Goal: Information Seeking & Learning: Find specific page/section

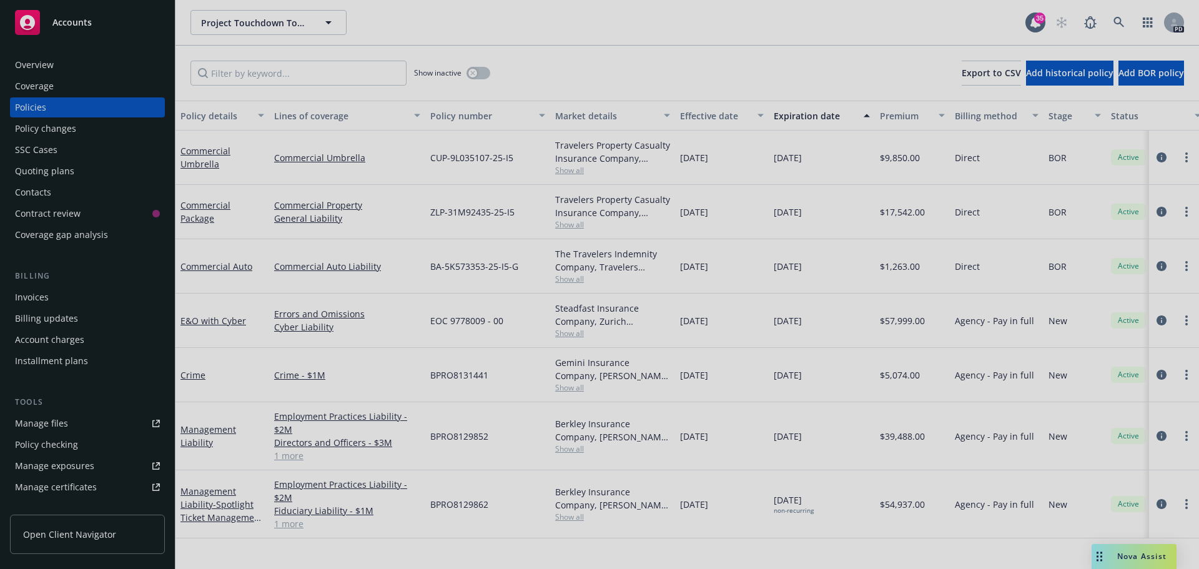
click at [1117, 20] on div at bounding box center [599, 284] width 1199 height 569
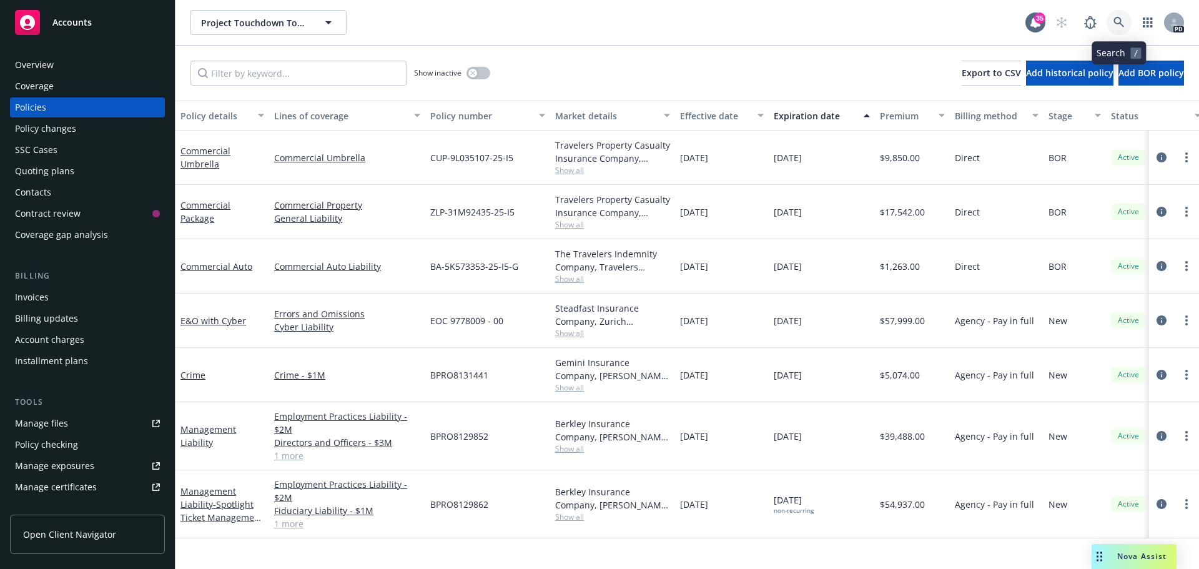
click at [1116, 21] on icon at bounding box center [1119, 22] width 11 height 11
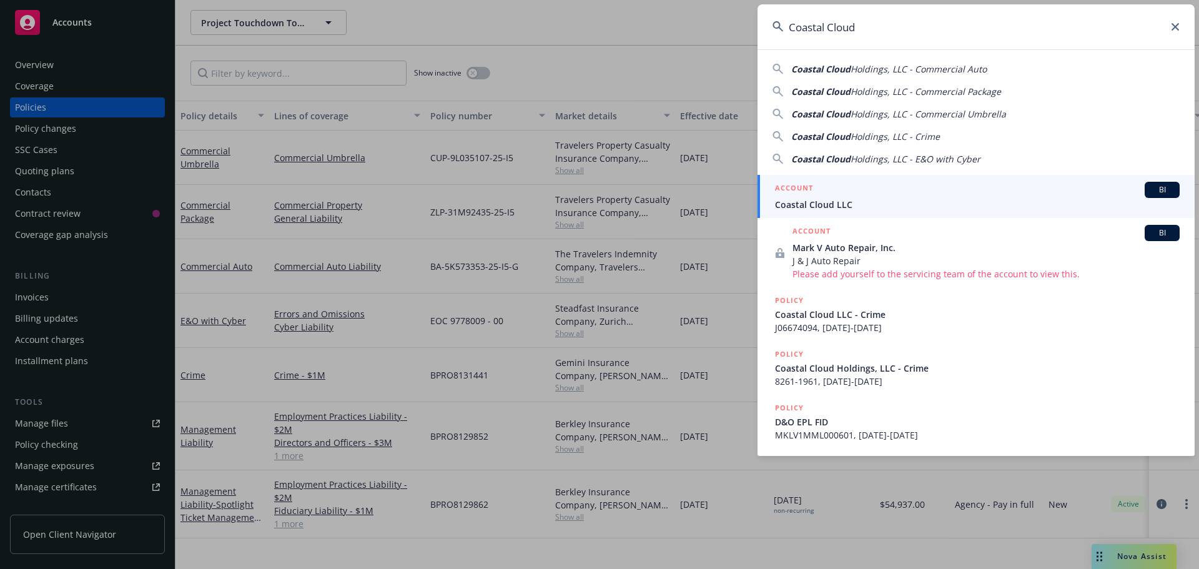
type input "Coastal Cloud"
click at [823, 195] on div "ACCOUNT BI" at bounding box center [977, 190] width 405 height 16
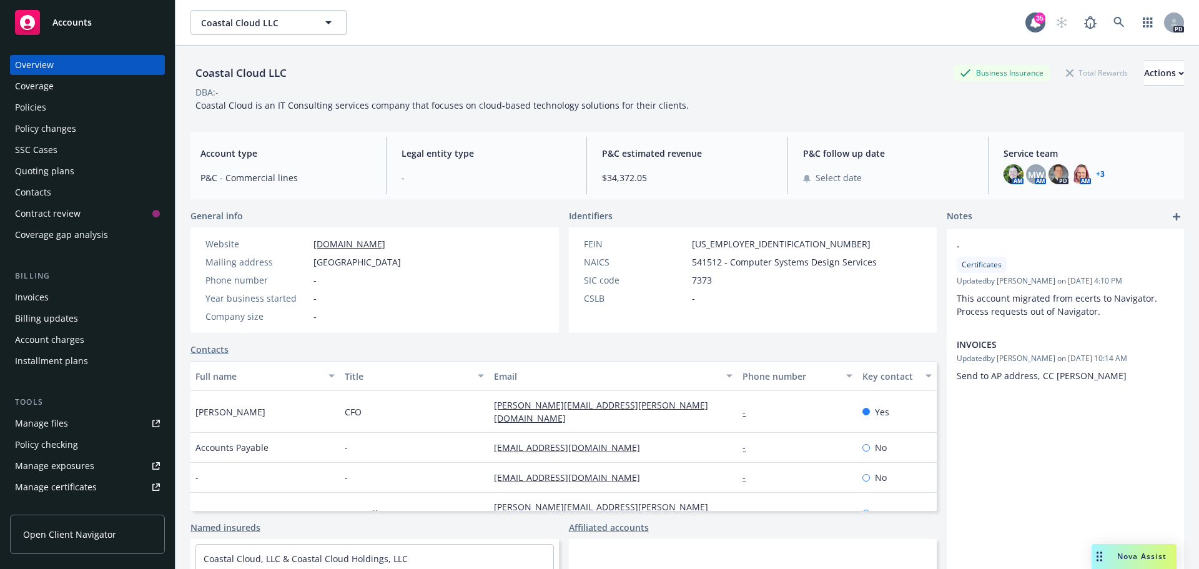
click at [1096, 174] on link "+ 3" at bounding box center [1100, 174] width 9 height 7
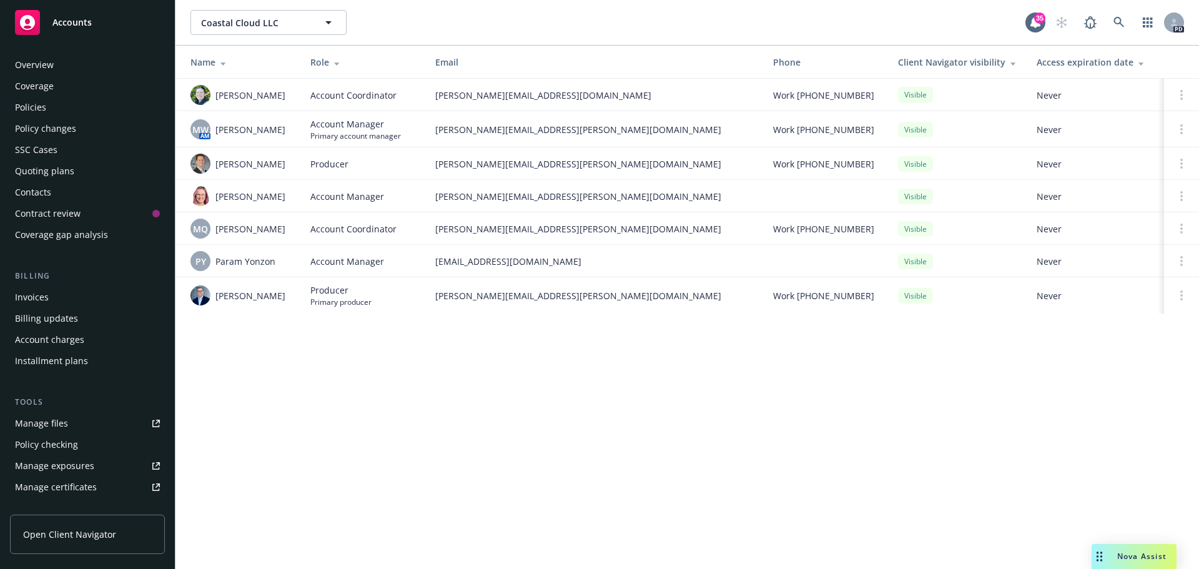
click at [41, 67] on div "Overview" at bounding box center [34, 65] width 39 height 20
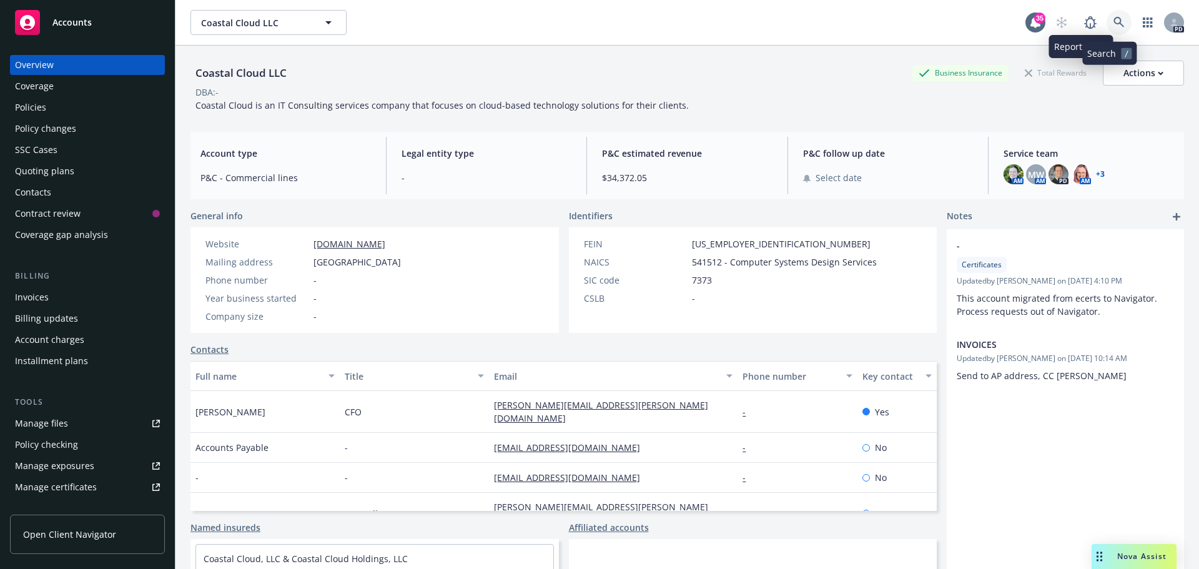
click at [1107, 14] on link at bounding box center [1119, 22] width 25 height 25
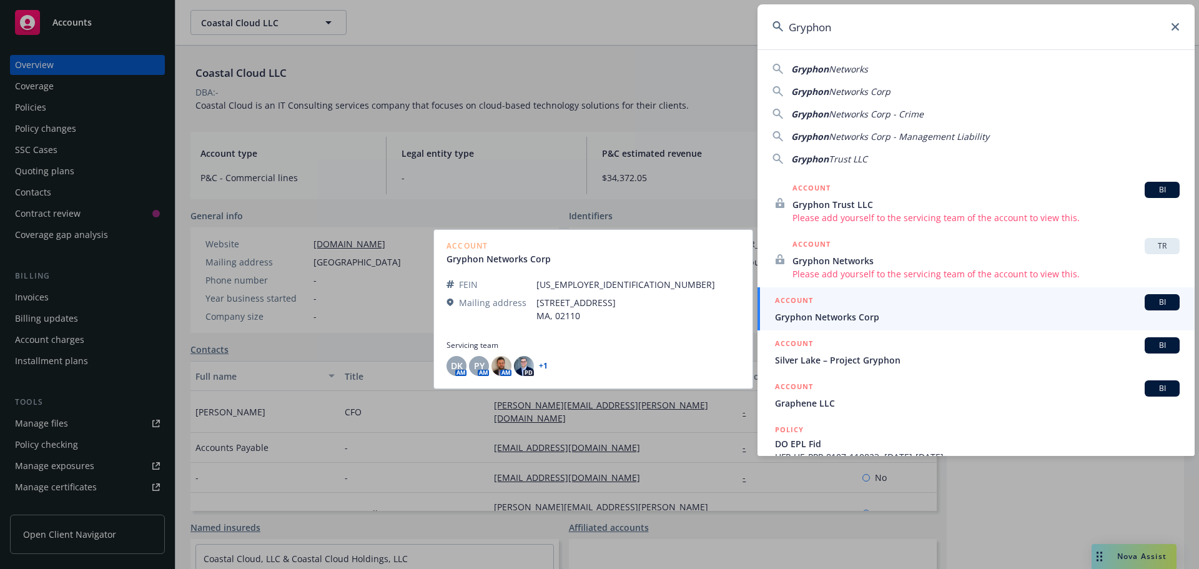
type input "Gryphon"
click at [871, 299] on div "ACCOUNT BI" at bounding box center [977, 302] width 405 height 16
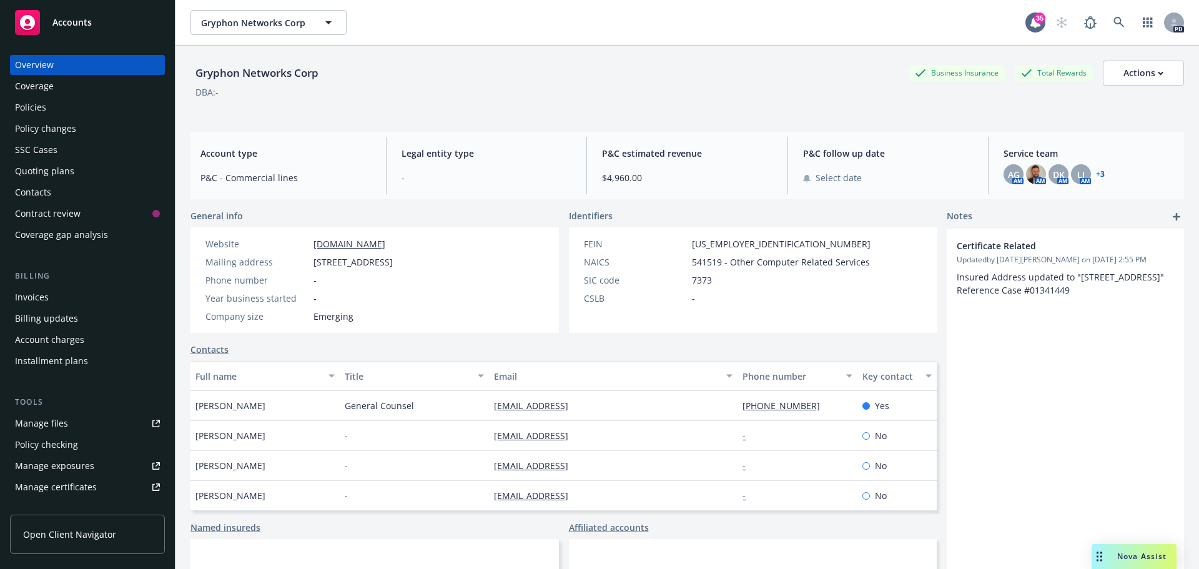
click at [1096, 171] on link "+ 3" at bounding box center [1100, 174] width 9 height 7
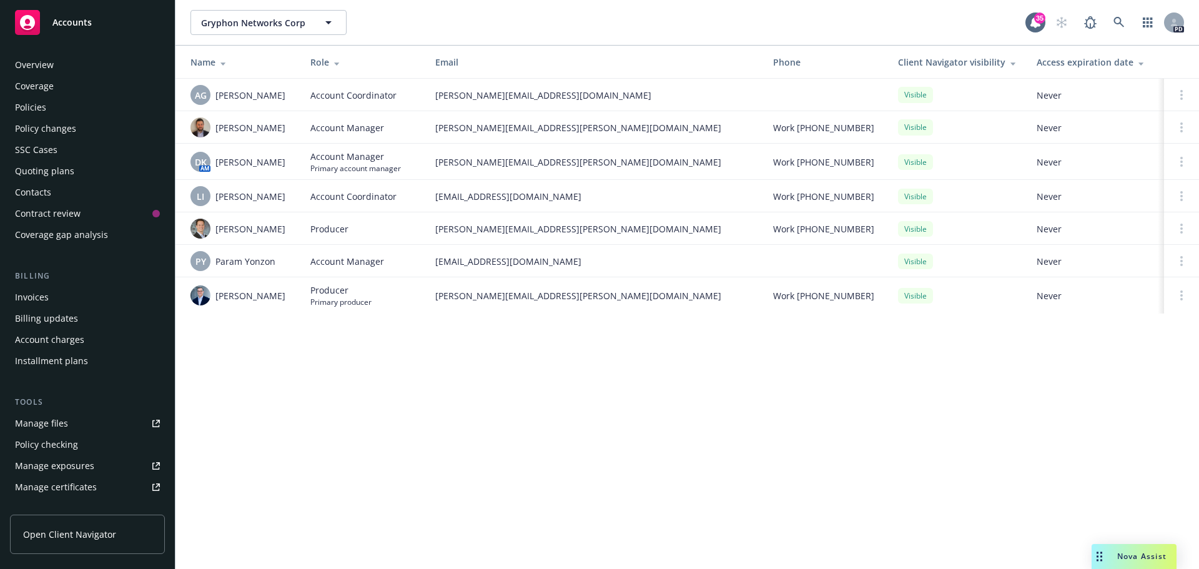
click at [54, 107] on div "Policies" at bounding box center [87, 107] width 145 height 20
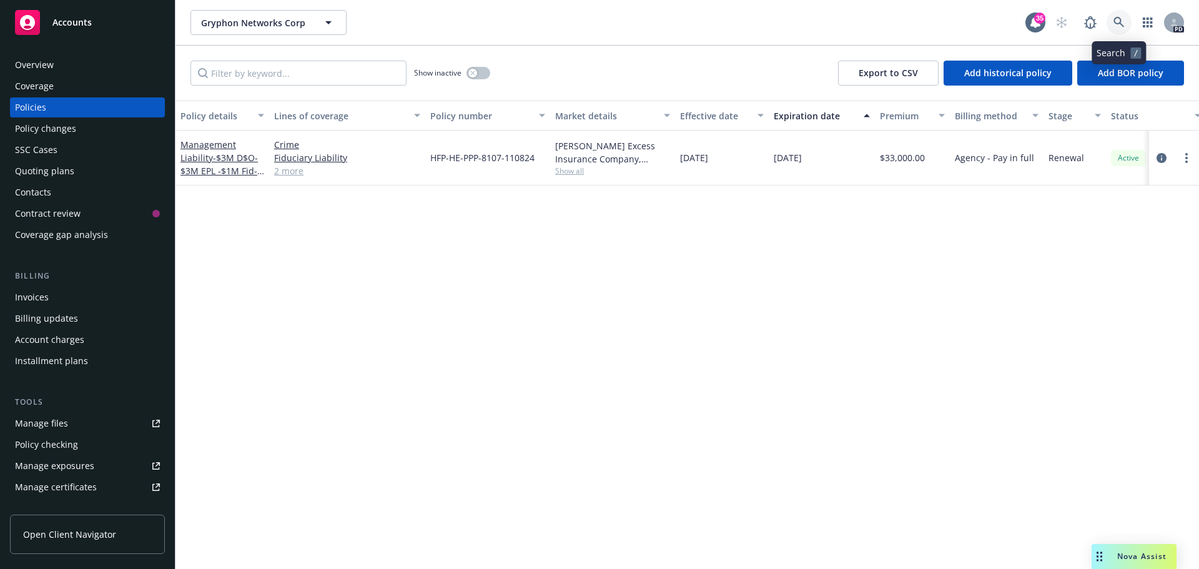
click at [1117, 17] on icon at bounding box center [1119, 22] width 11 height 11
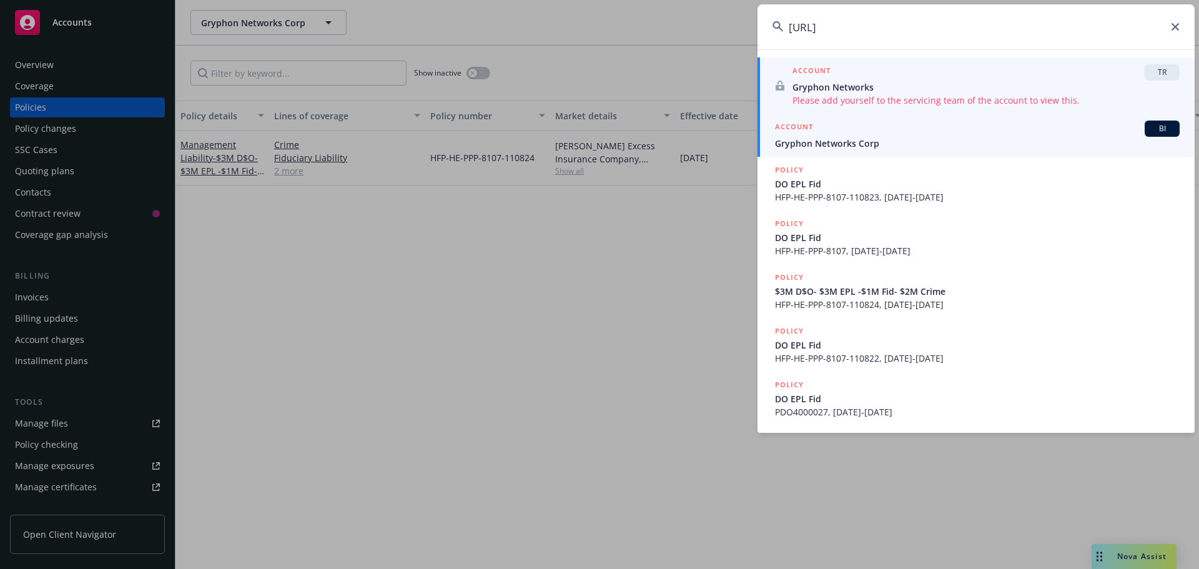
type input "Gryphon.ai"
click at [875, 127] on div "ACCOUNT BI" at bounding box center [977, 129] width 405 height 16
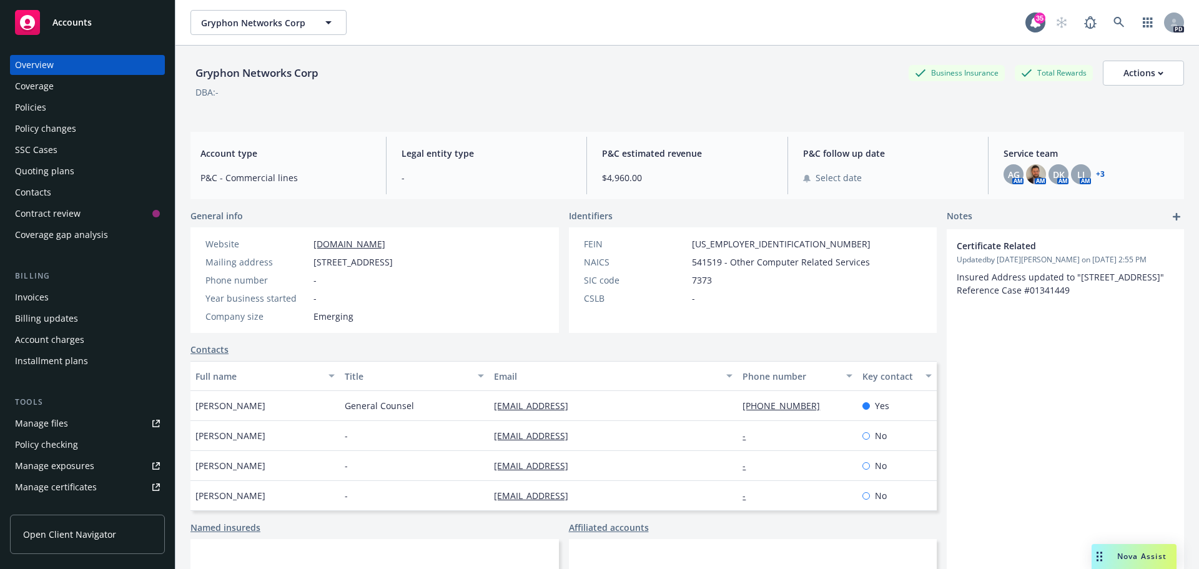
click at [110, 105] on div "Policies" at bounding box center [87, 107] width 145 height 20
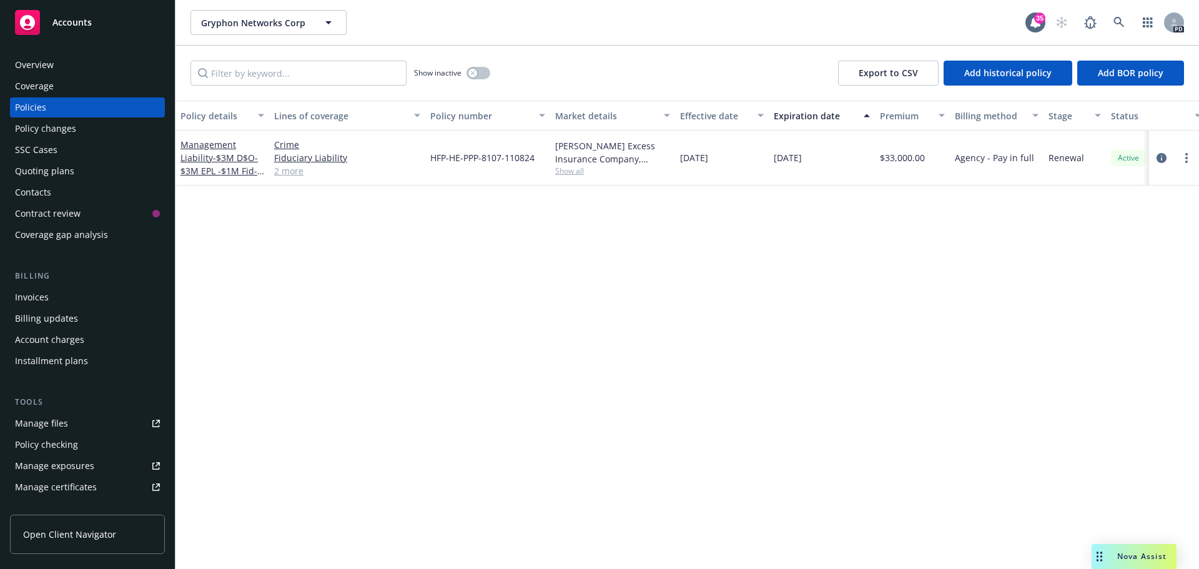
click at [31, 68] on div "Overview" at bounding box center [34, 65] width 39 height 20
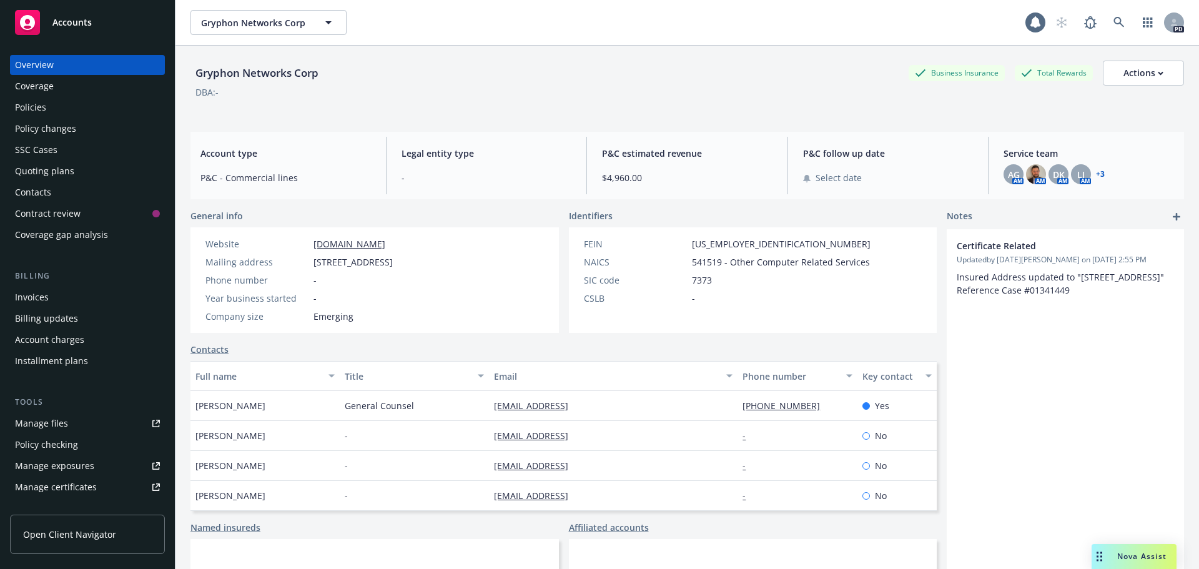
click at [1096, 174] on link "+ 3" at bounding box center [1100, 174] width 9 height 7
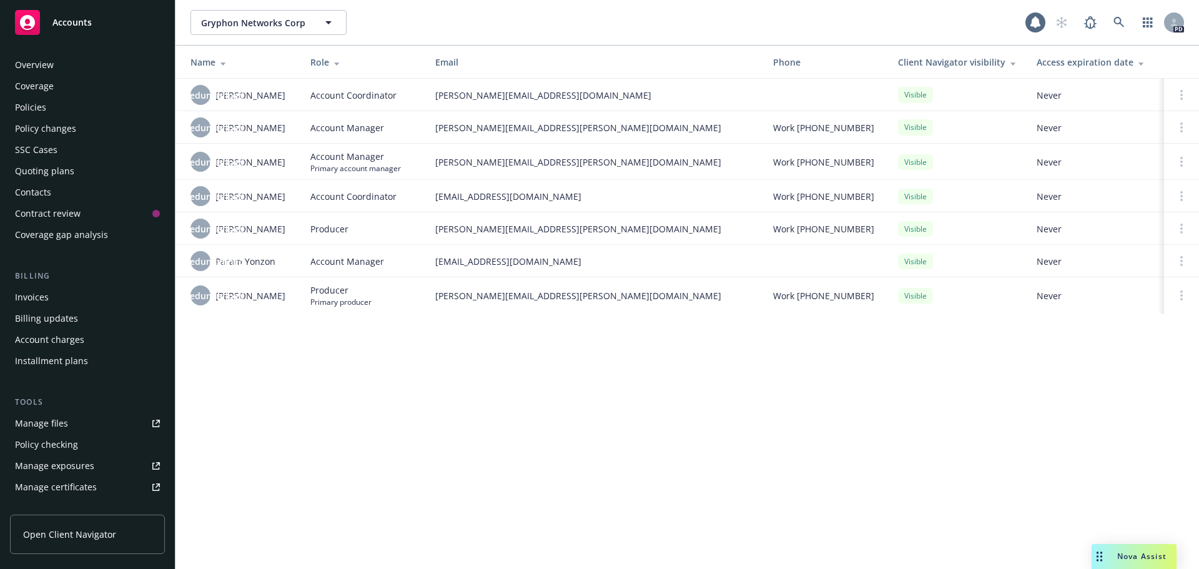
scroll to position [245, 0]
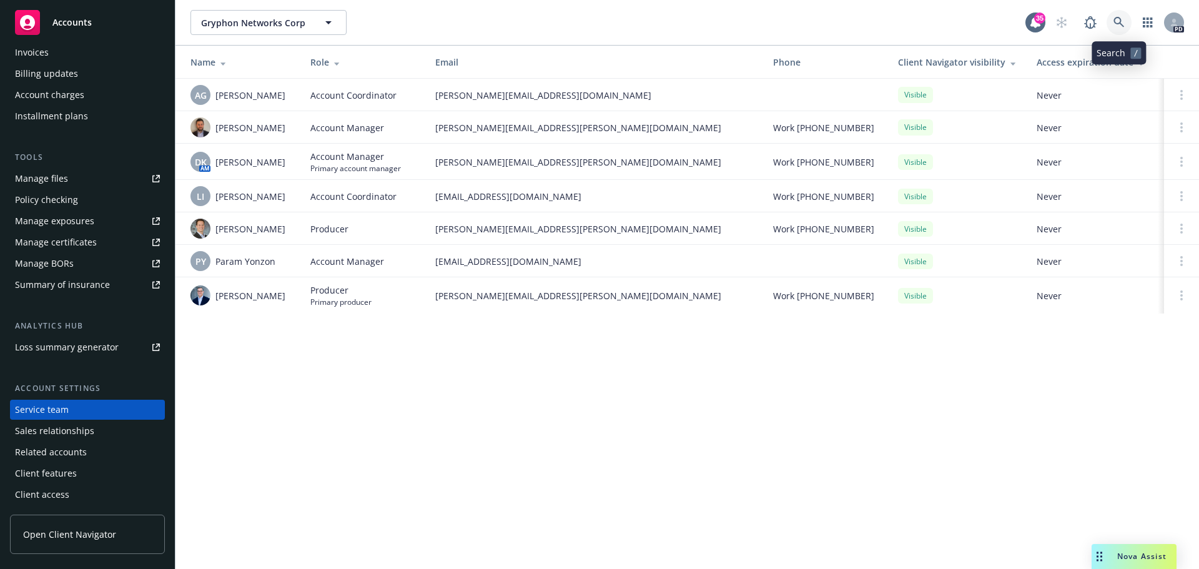
click at [1120, 20] on icon at bounding box center [1119, 22] width 11 height 11
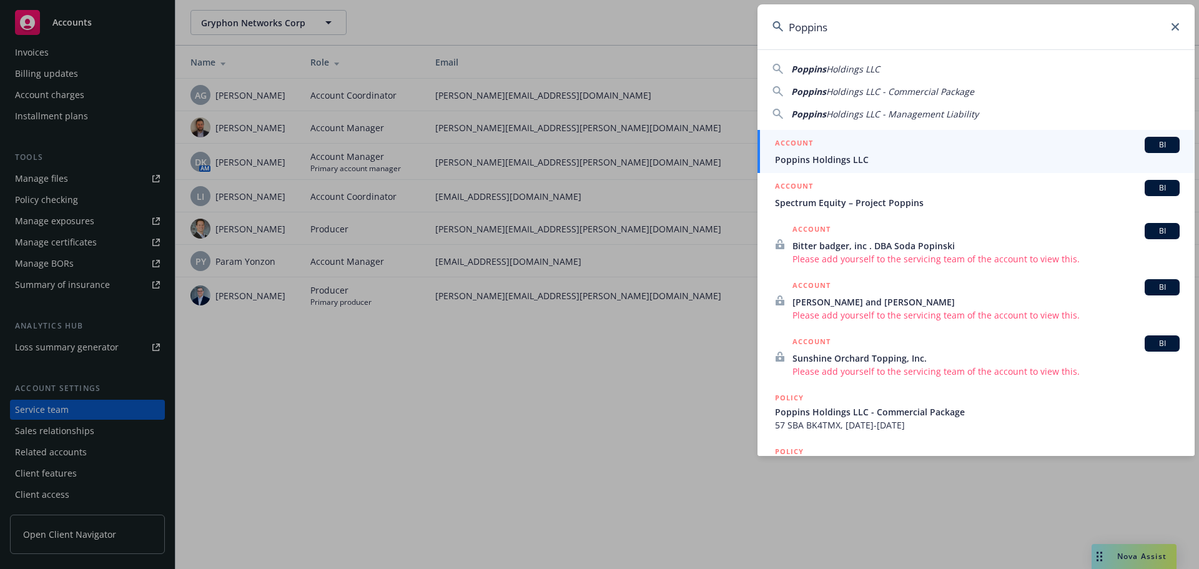
type input "Poppins"
click at [830, 150] on div "ACCOUNT BI" at bounding box center [977, 145] width 405 height 16
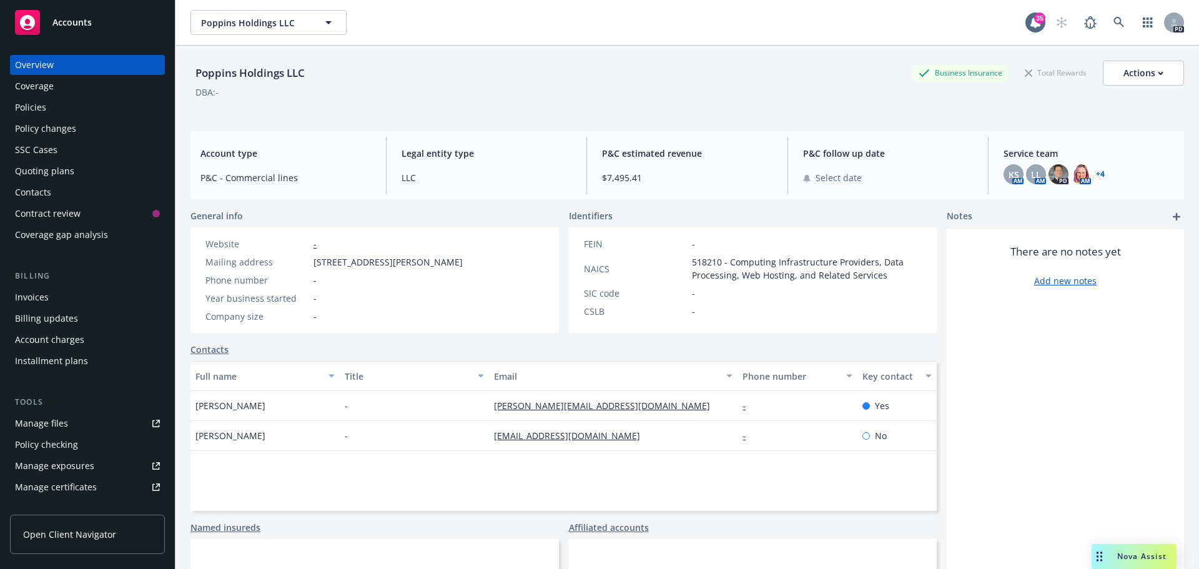
click at [1096, 174] on link "+ 4" at bounding box center [1100, 174] width 9 height 7
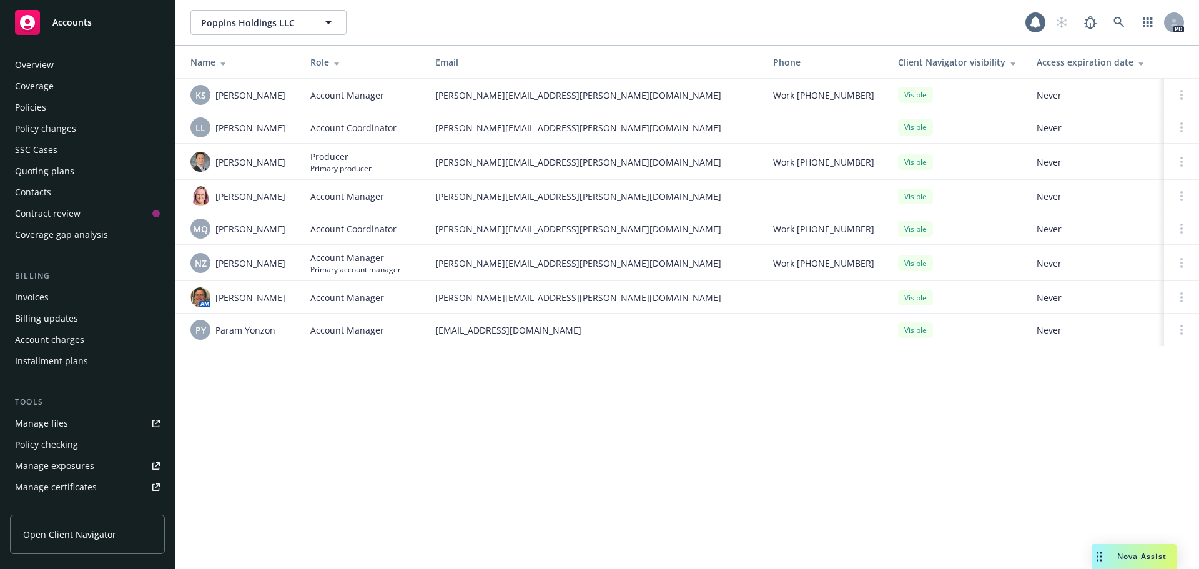
scroll to position [245, 0]
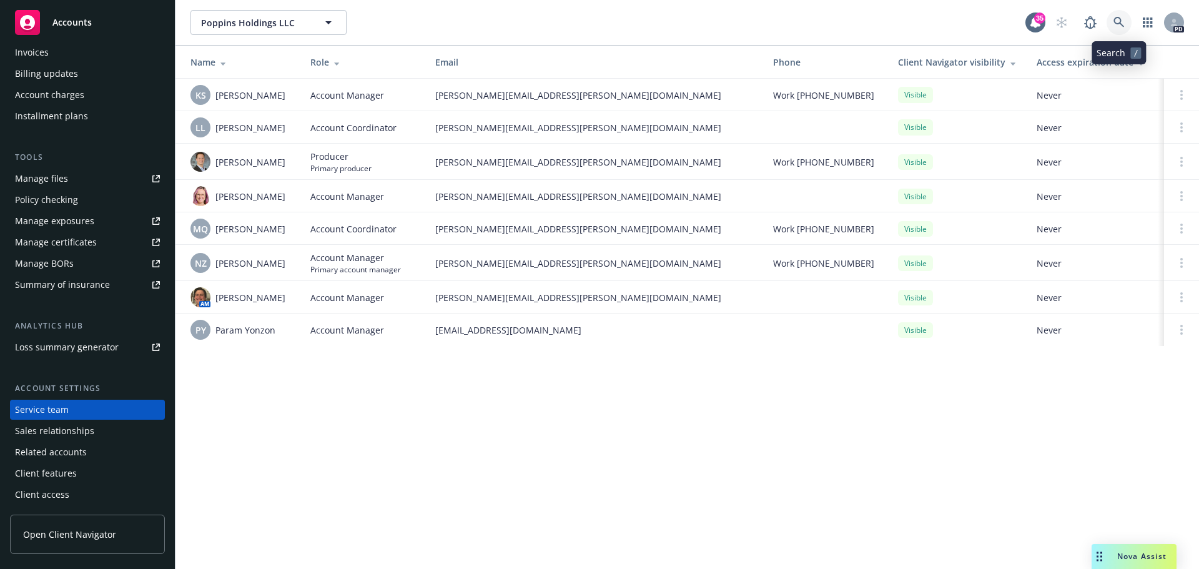
click at [1114, 21] on icon at bounding box center [1119, 22] width 11 height 11
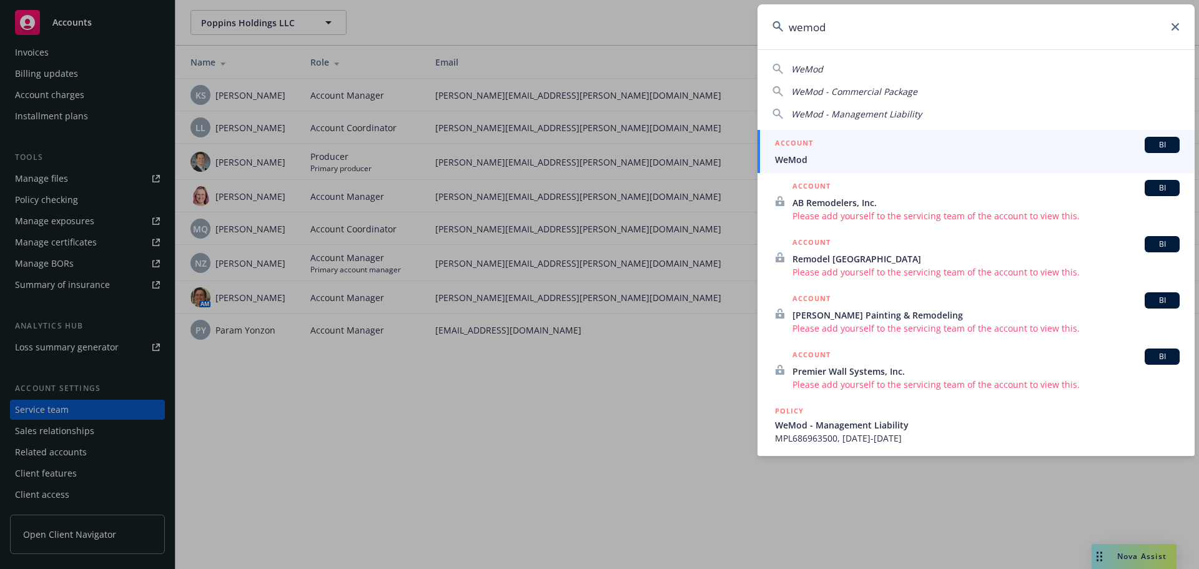
type input "wemod"
click at [811, 166] on span "WeMod" at bounding box center [977, 159] width 405 height 13
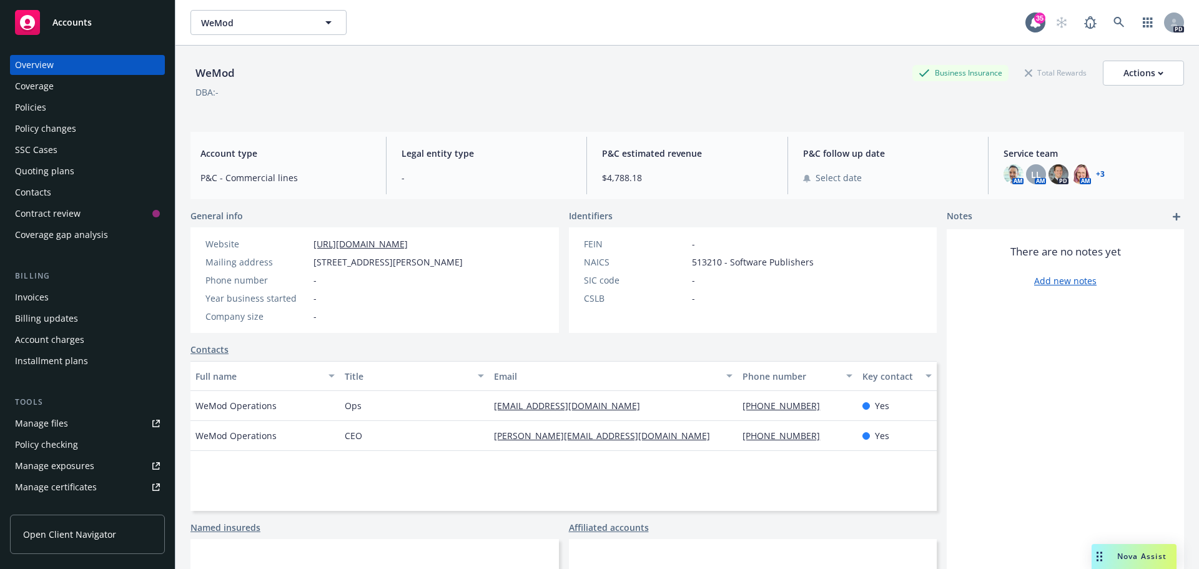
click at [1096, 173] on link "+ 3" at bounding box center [1100, 174] width 9 height 7
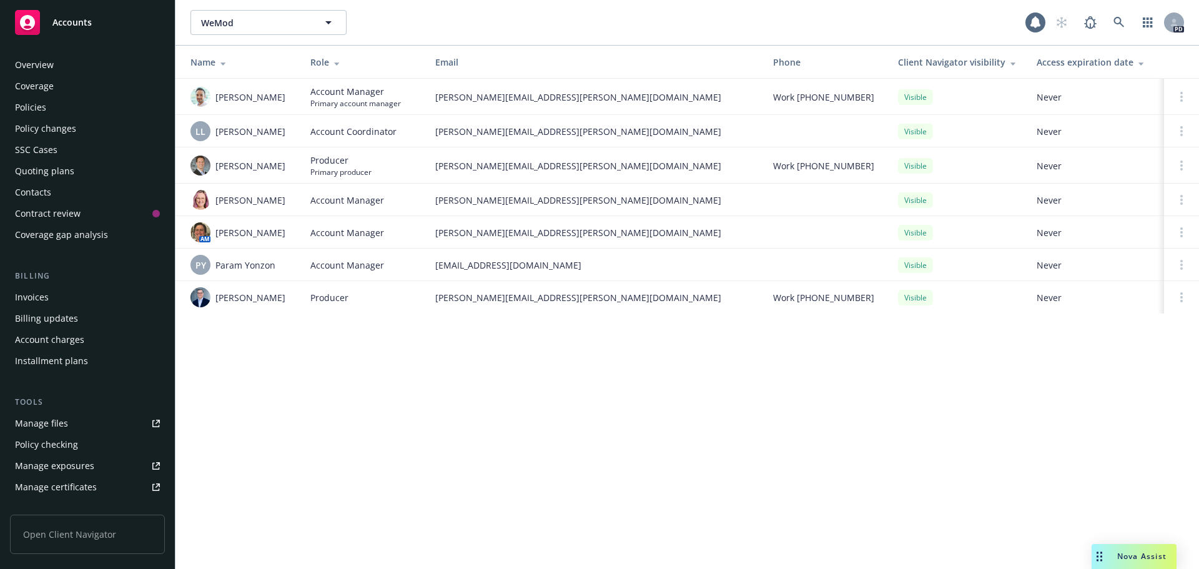
scroll to position [245, 0]
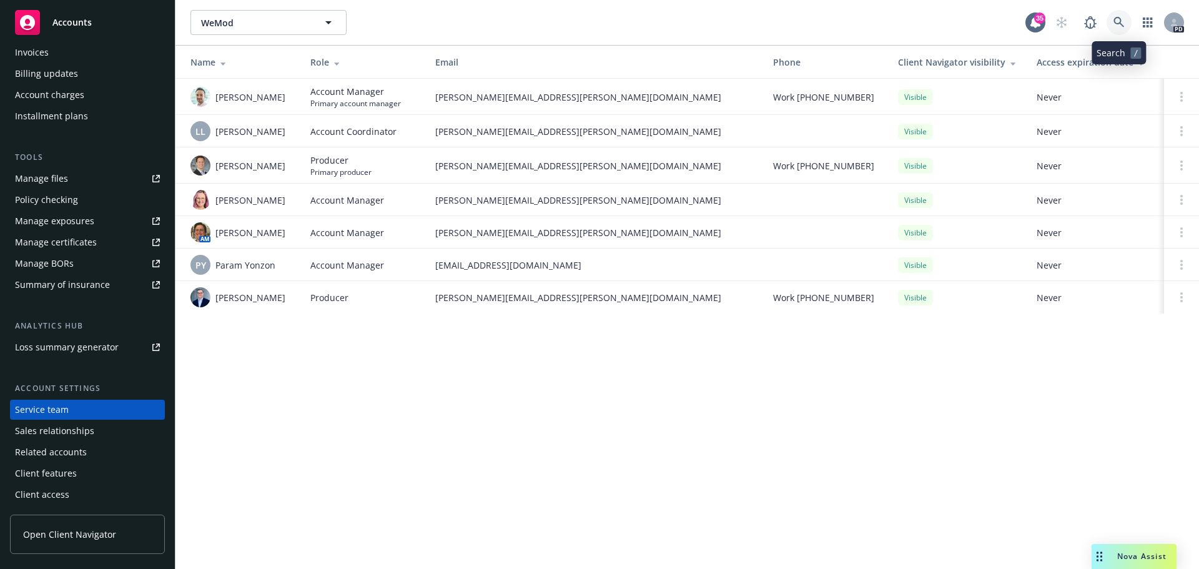
click at [1118, 22] on icon at bounding box center [1119, 22] width 11 height 11
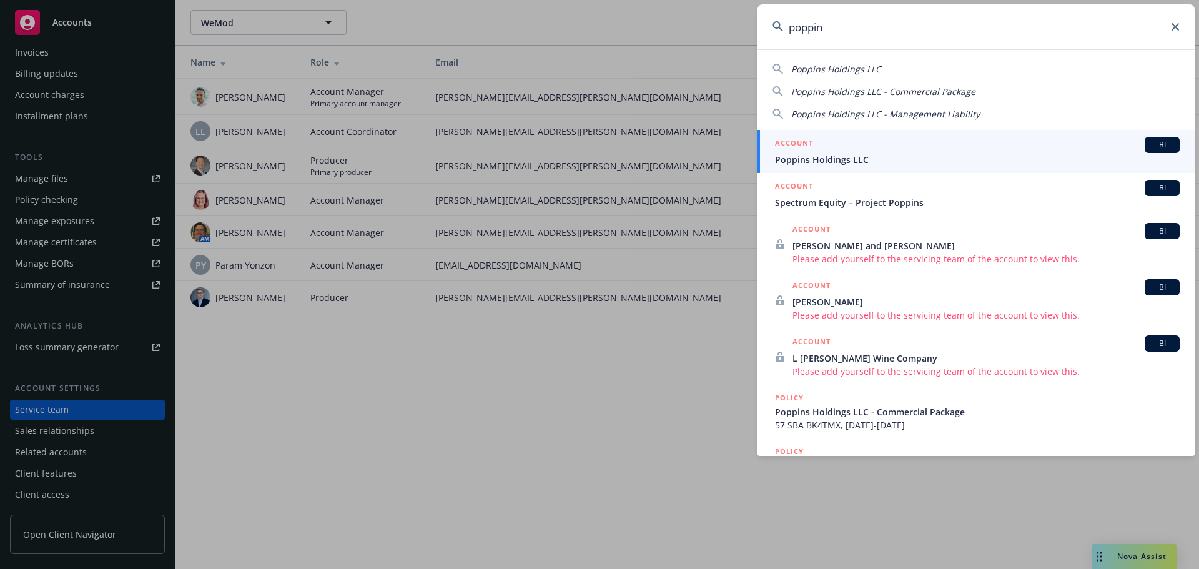
type input "poppin"
click at [836, 159] on span "Poppins Holdings LLC" at bounding box center [977, 159] width 405 height 13
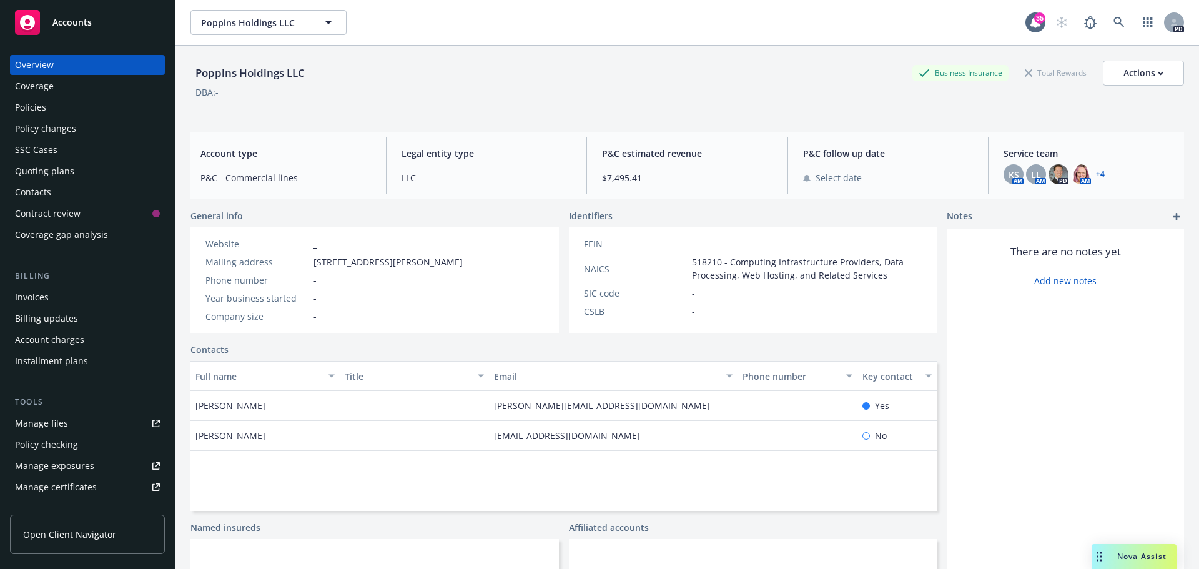
click at [1097, 171] on link "+ 4" at bounding box center [1100, 174] width 9 height 7
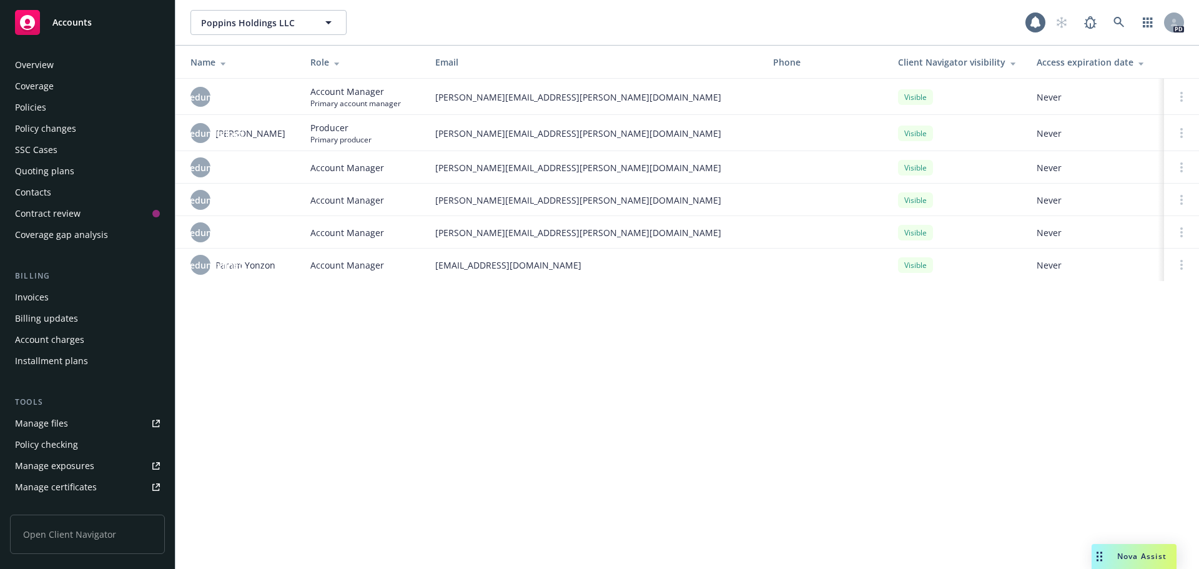
scroll to position [245, 0]
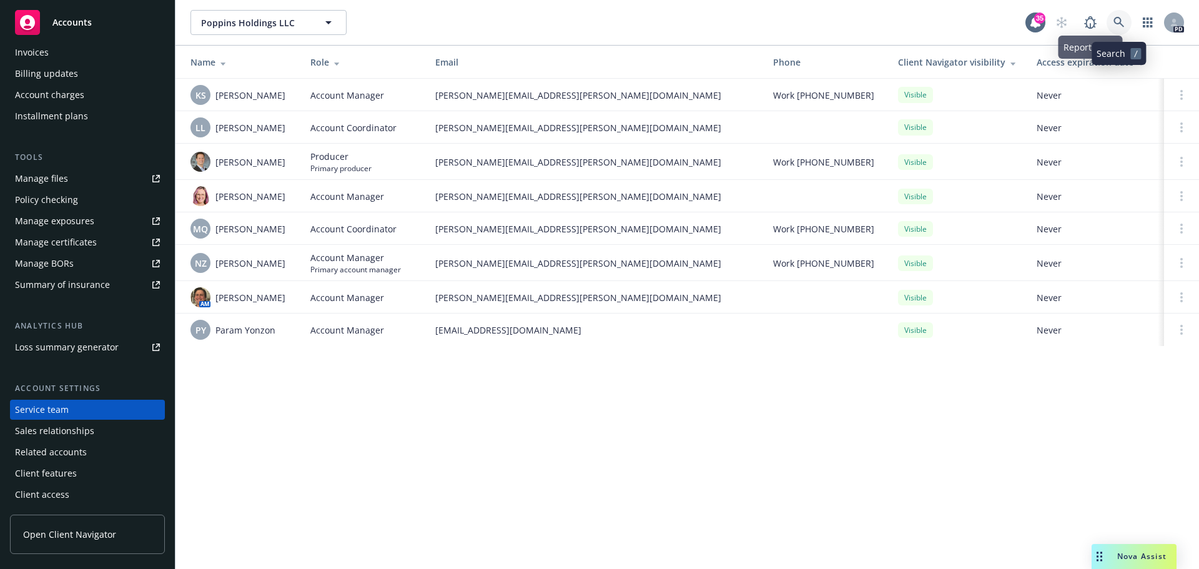
click at [1112, 19] on link at bounding box center [1119, 22] width 25 height 25
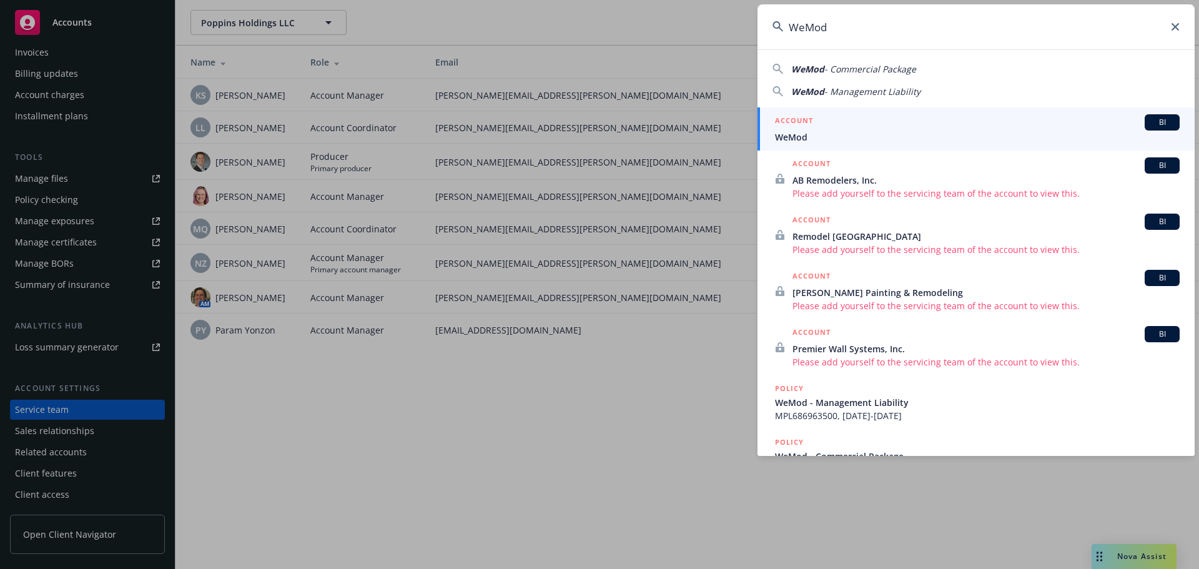
type input "WeMod"
click at [834, 134] on span "WeMod" at bounding box center [977, 137] width 405 height 13
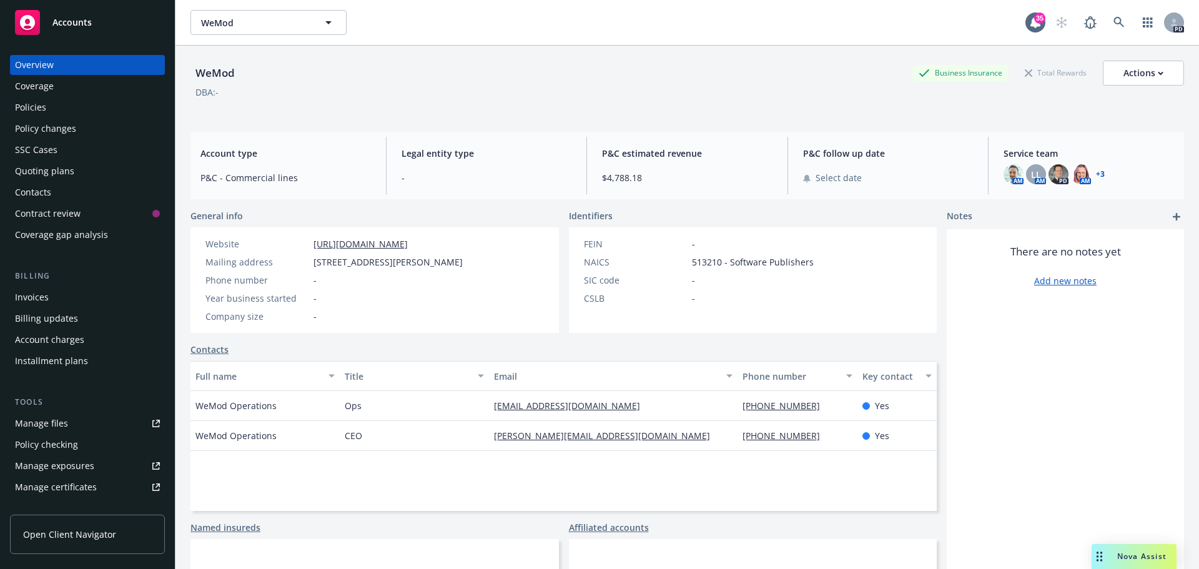
click at [1096, 173] on link "+ 3" at bounding box center [1100, 174] width 9 height 7
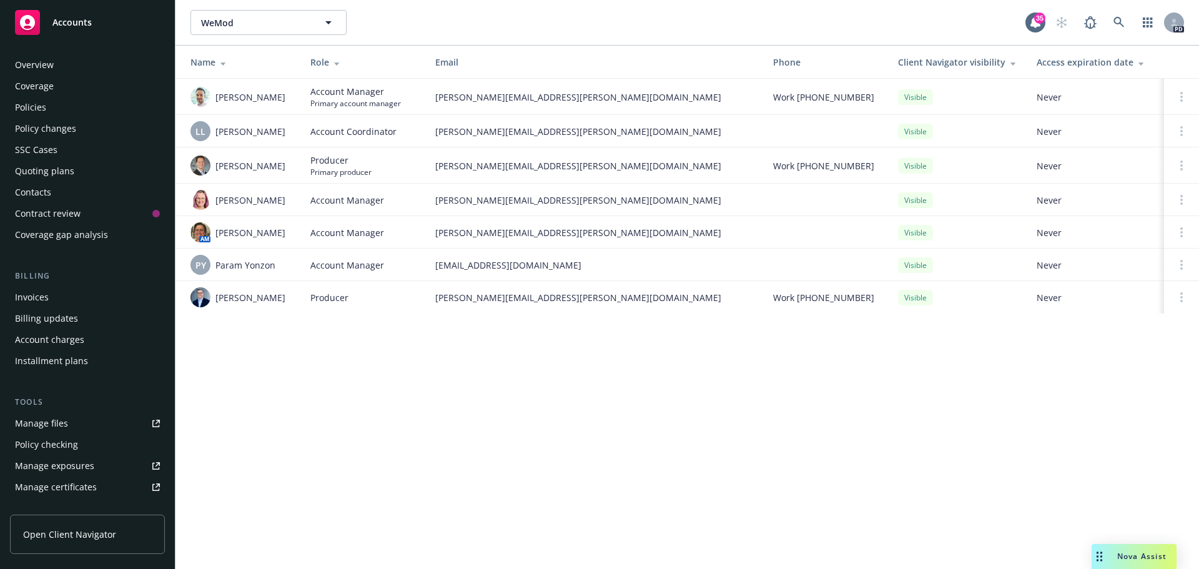
click at [43, 106] on div "Policies" at bounding box center [30, 107] width 31 height 20
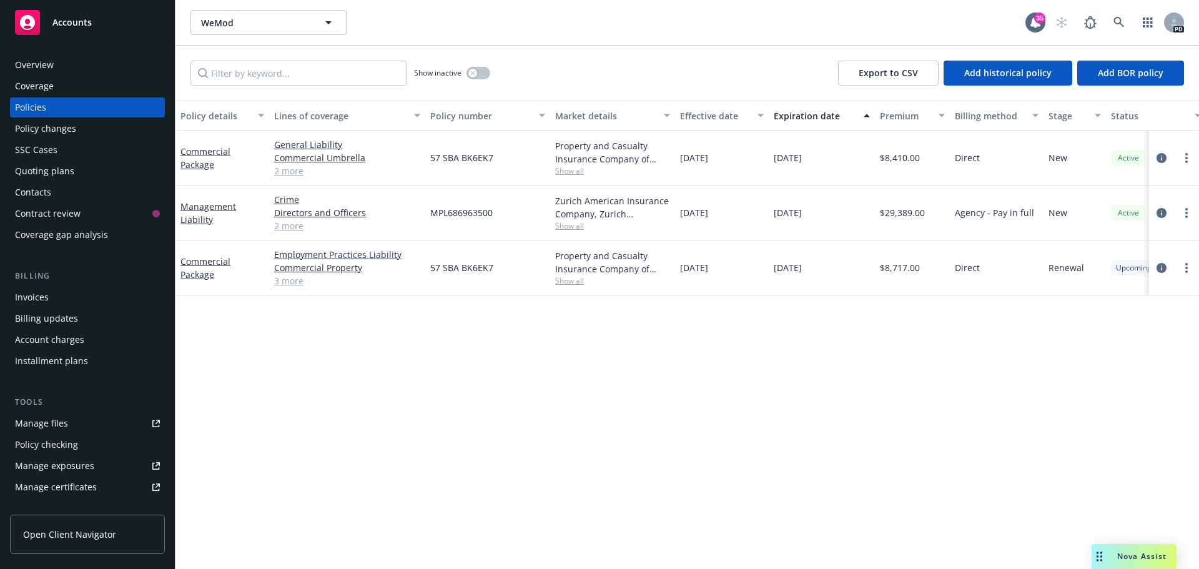
click at [289, 281] on link "3 more" at bounding box center [347, 280] width 146 height 13
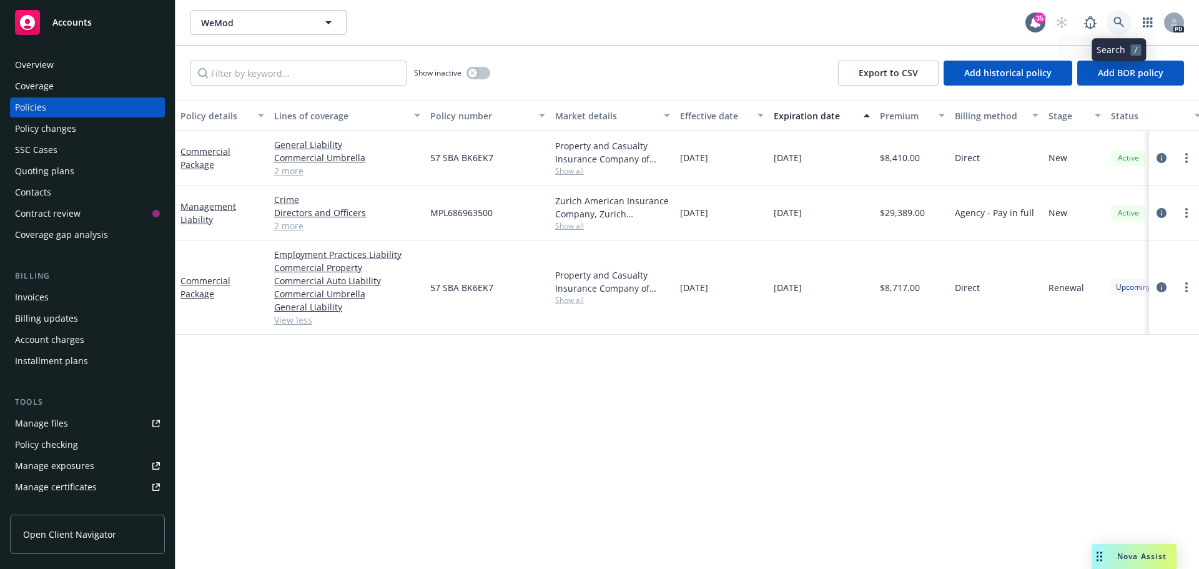
click at [1121, 20] on icon at bounding box center [1119, 22] width 11 height 11
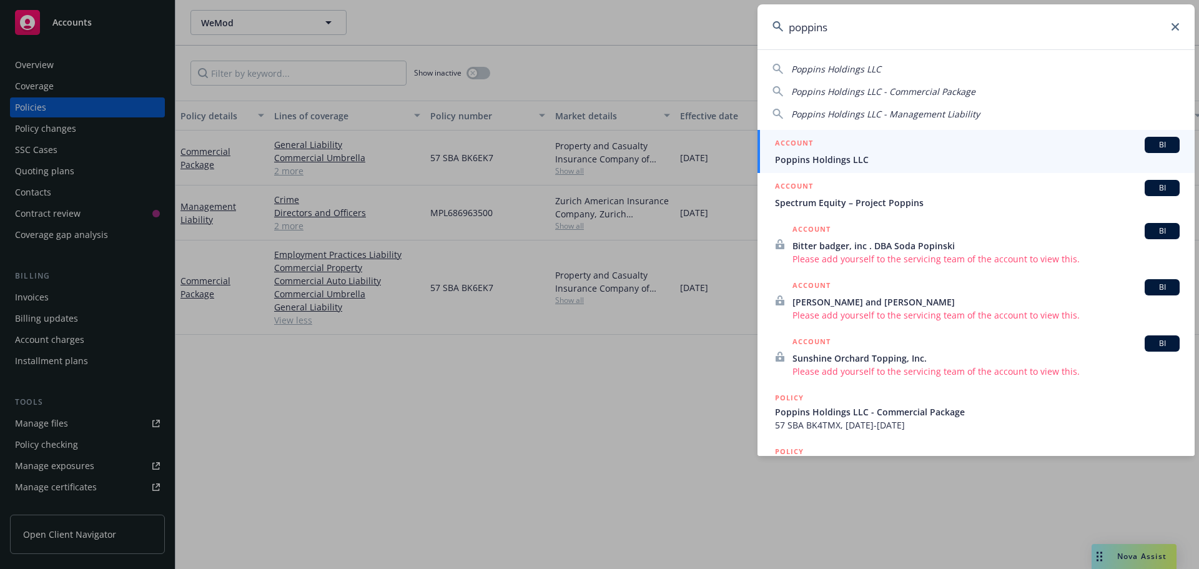
type input "poppins"
click at [843, 157] on span "Poppins Holdings LLC" at bounding box center [977, 159] width 405 height 13
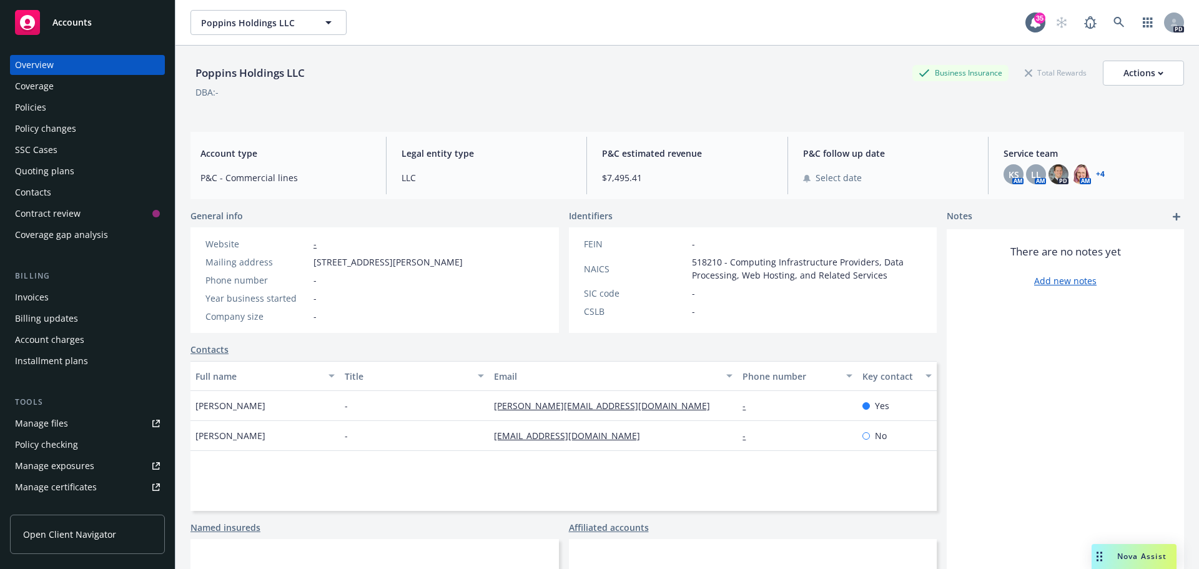
click at [37, 104] on div "Policies" at bounding box center [30, 107] width 31 height 20
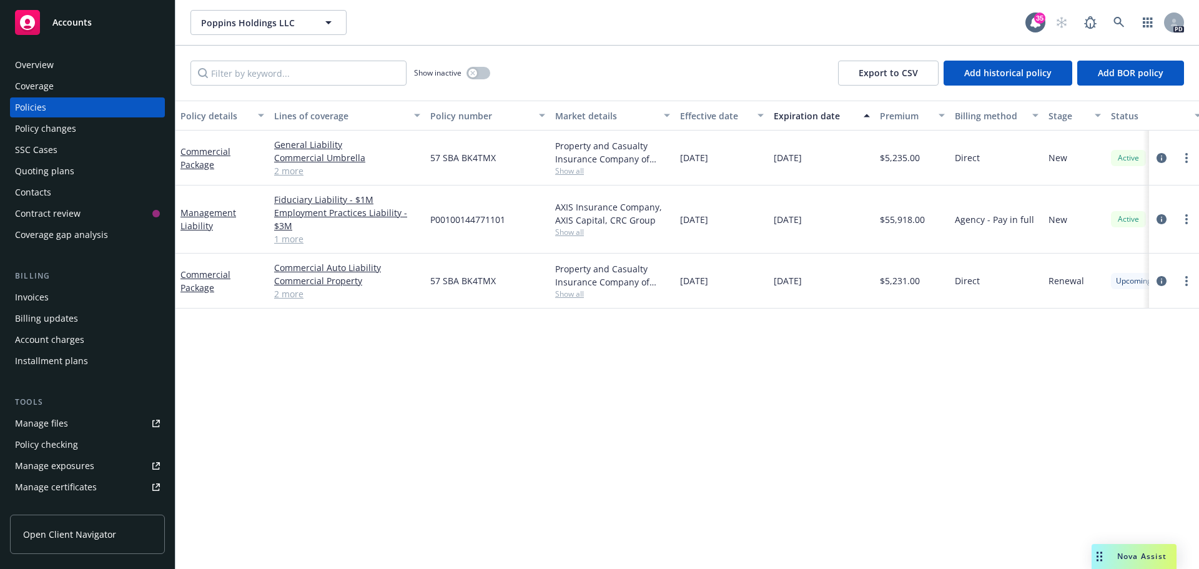
click at [280, 290] on link "2 more" at bounding box center [347, 293] width 146 height 13
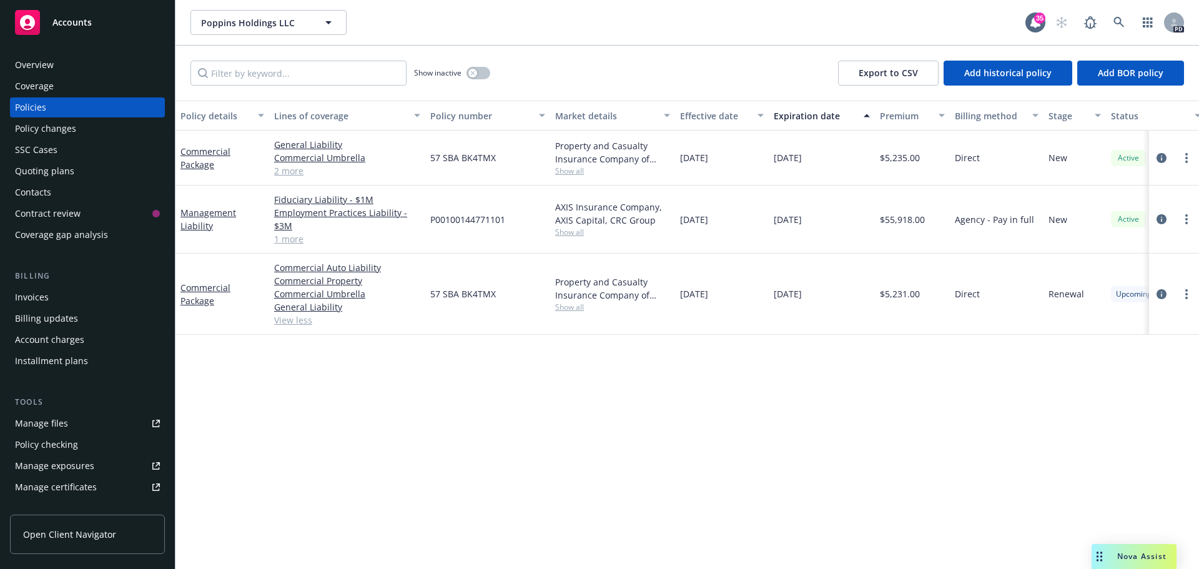
click at [279, 171] on link "2 more" at bounding box center [347, 170] width 146 height 13
